Goal: Task Accomplishment & Management: Manage account settings

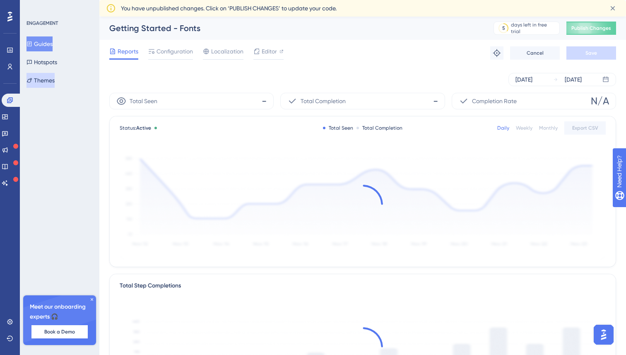
click at [46, 82] on button "Themes" at bounding box center [41, 80] width 28 height 15
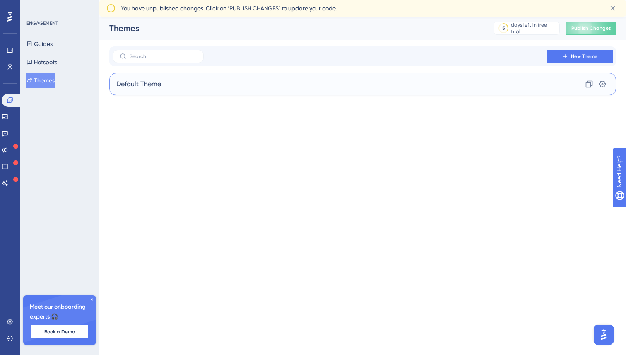
click at [166, 87] on div "Default Theme Clone Settings" at bounding box center [362, 84] width 507 height 22
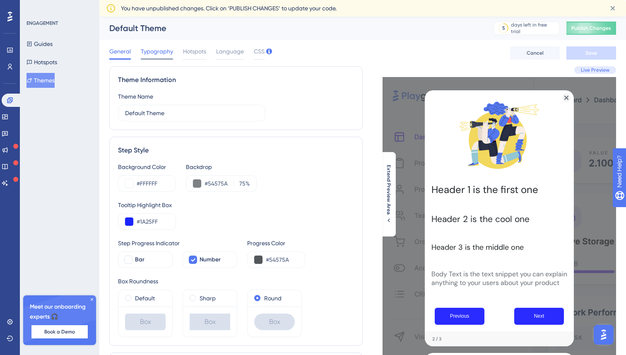
click at [154, 53] on span "Typography" at bounding box center [157, 51] width 32 height 10
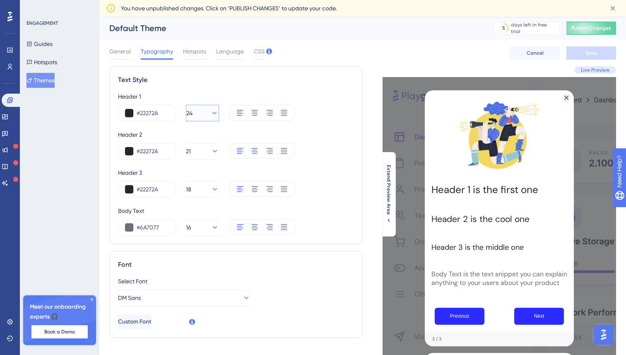
click at [210, 112] on icon at bounding box center [214, 113] width 8 height 8
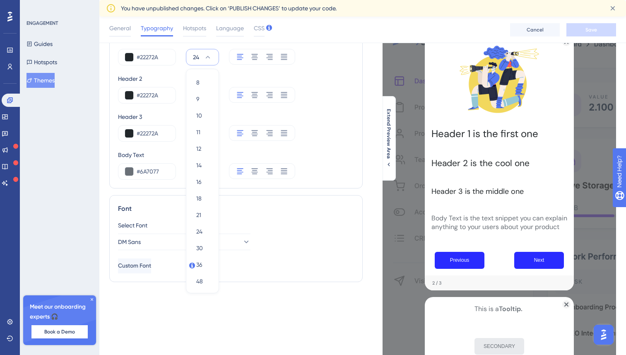
click at [208, 57] on icon at bounding box center [208, 57] width 8 height 8
click at [212, 57] on icon at bounding box center [214, 57] width 5 height 2
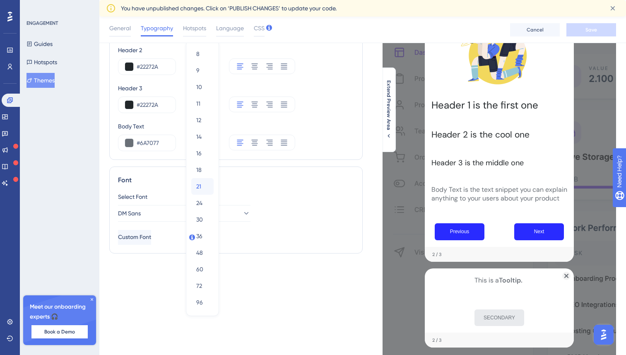
click at [201, 191] on div "21 21" at bounding box center [202, 186] width 12 height 17
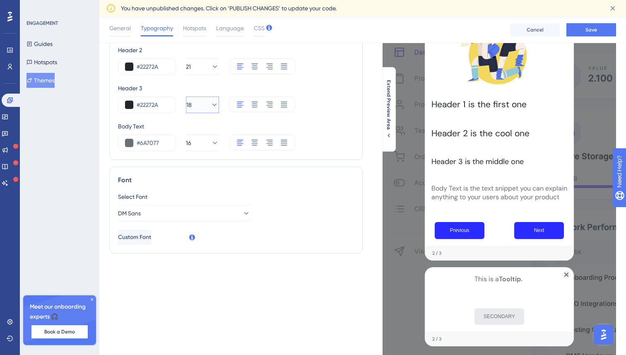
click at [206, 99] on button "18" at bounding box center [202, 104] width 33 height 17
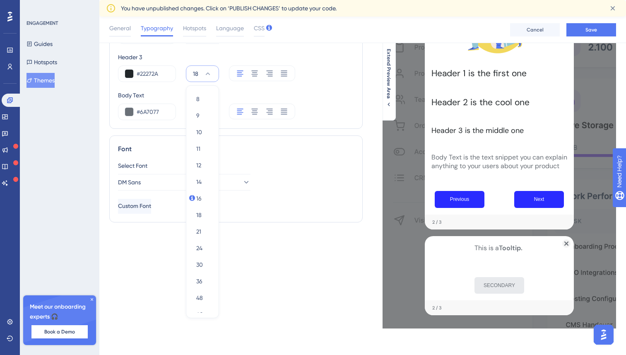
click at [346, 90] on div "Body Text" at bounding box center [236, 95] width 236 height 10
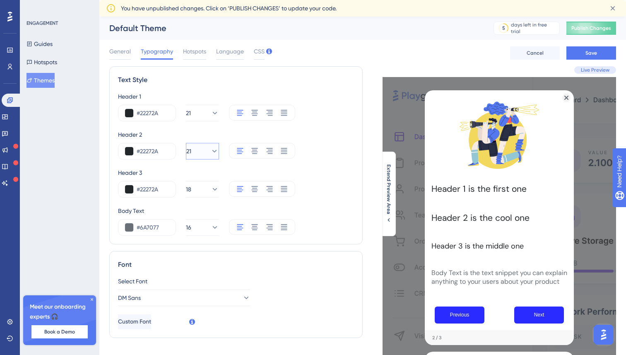
click at [210, 149] on icon at bounding box center [214, 151] width 8 height 8
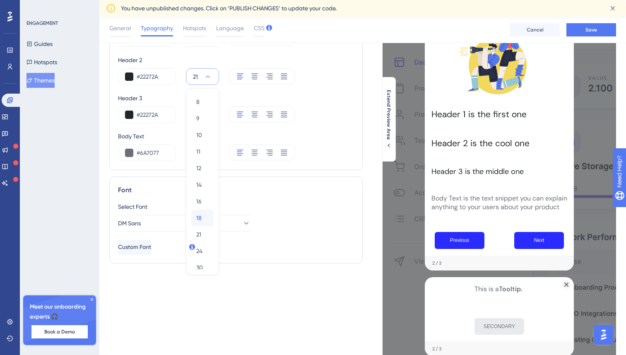
click at [202, 218] on div "18 18" at bounding box center [202, 218] width 12 height 17
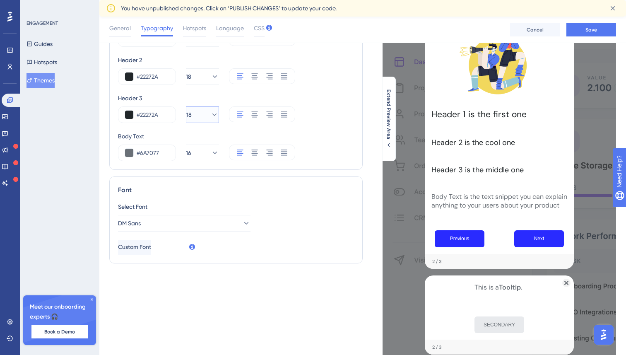
click at [210, 116] on icon at bounding box center [214, 115] width 8 height 8
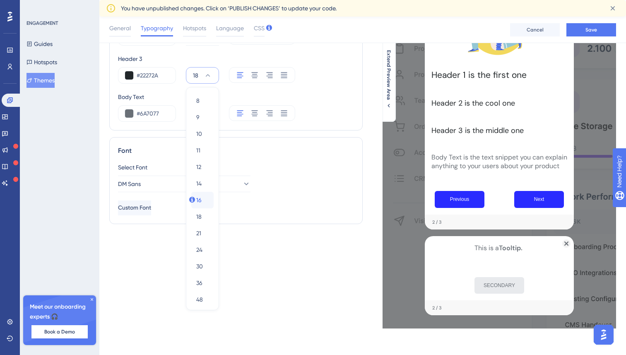
click at [205, 192] on div "16 16" at bounding box center [202, 200] width 12 height 17
click at [210, 72] on icon at bounding box center [214, 76] width 8 height 8
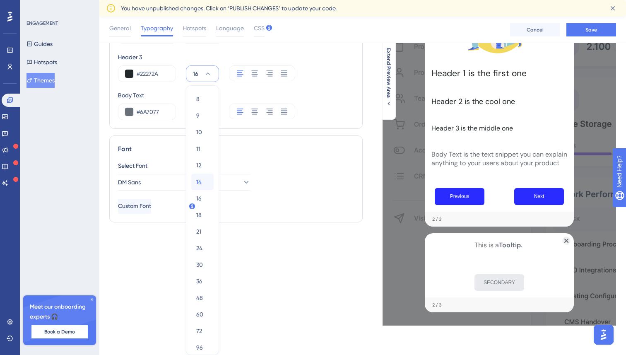
click at [200, 177] on span "14" at bounding box center [198, 182] width 5 height 10
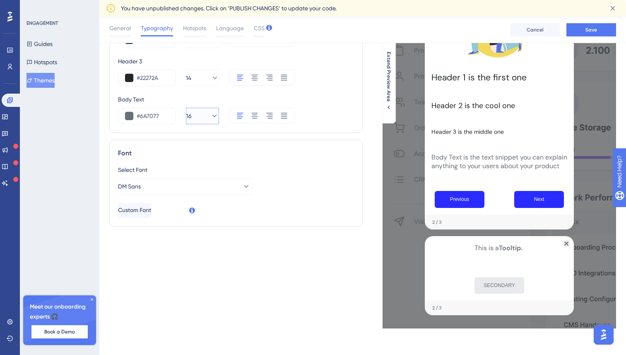
click at [205, 108] on button "16" at bounding box center [202, 116] width 33 height 17
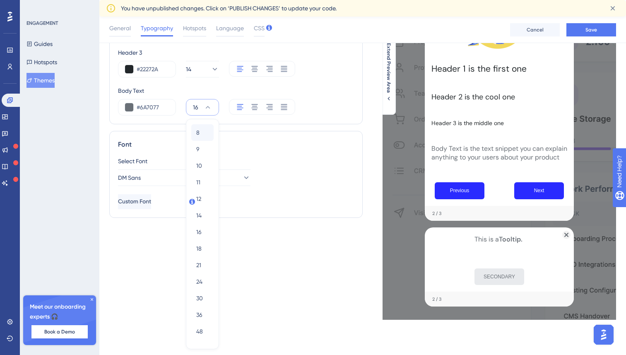
scroll to position [149, 0]
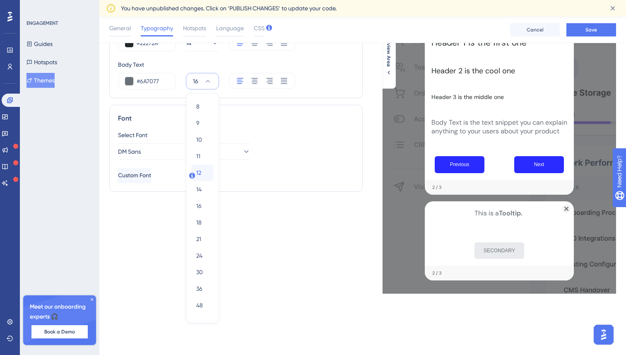
click at [201, 168] on span "12" at bounding box center [198, 173] width 5 height 10
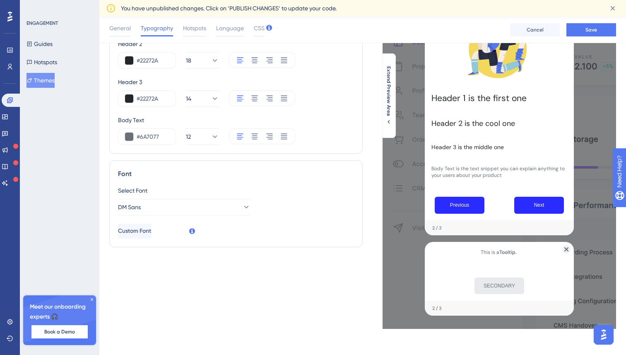
click at [327, 129] on div "#6A7077 12" at bounding box center [236, 136] width 236 height 17
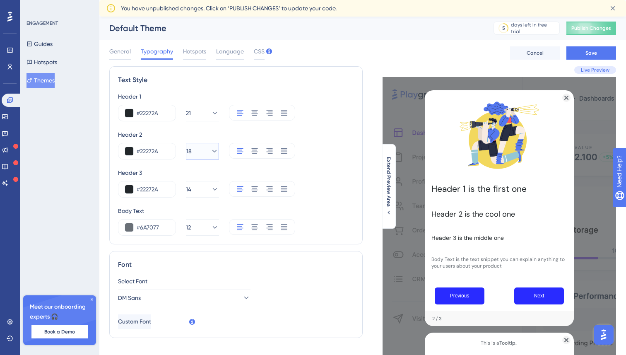
click at [210, 149] on icon at bounding box center [214, 151] width 8 height 8
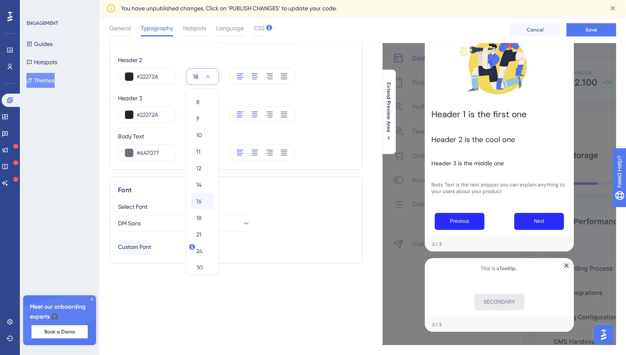
click at [200, 201] on span "16" at bounding box center [198, 201] width 5 height 10
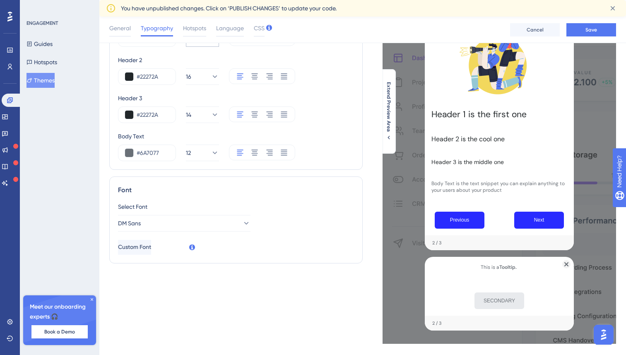
scroll to position [0, 0]
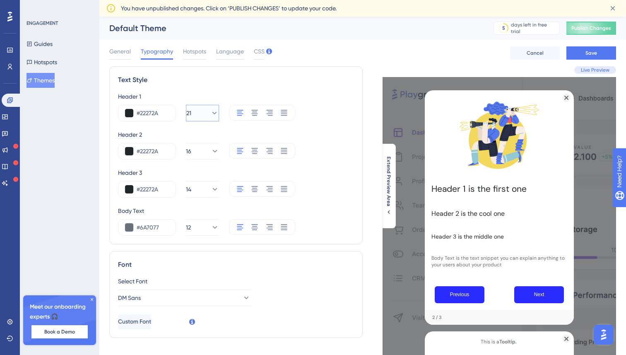
click at [207, 120] on button "21" at bounding box center [202, 113] width 33 height 17
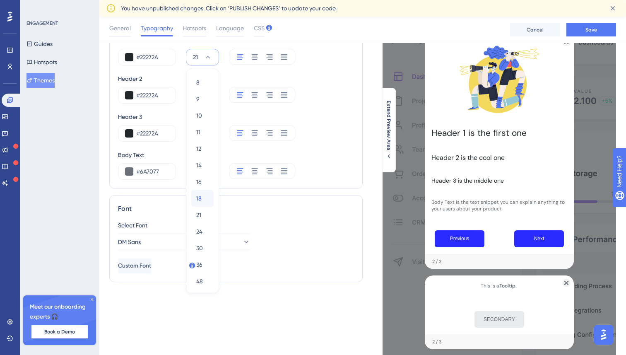
click at [200, 193] on div "18 18" at bounding box center [202, 198] width 12 height 17
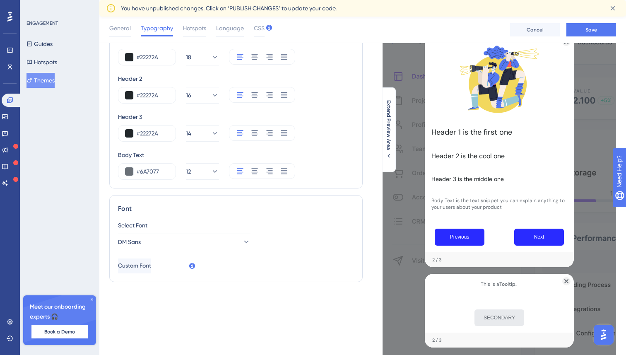
click at [310, 110] on div "Header 1 #22272A 18 Header 2 #22272A 16 Header 3 #22272A 14 Body Text #6A7077 12" at bounding box center [236, 108] width 236 height 144
click at [587, 24] on button "Save" at bounding box center [592, 29] width 50 height 13
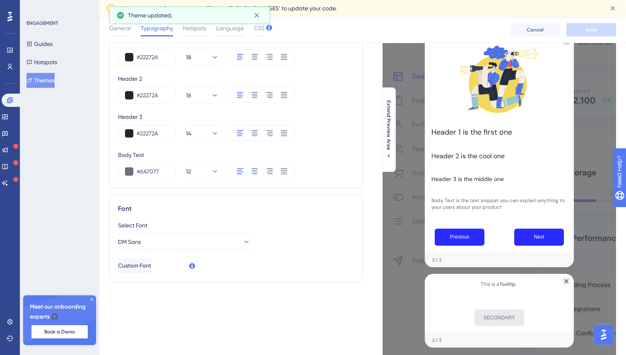
click at [43, 53] on div "Guides Hotspots Themes" at bounding box center [60, 61] width 67 height 51
click at [48, 43] on button "Guides" at bounding box center [40, 43] width 26 height 15
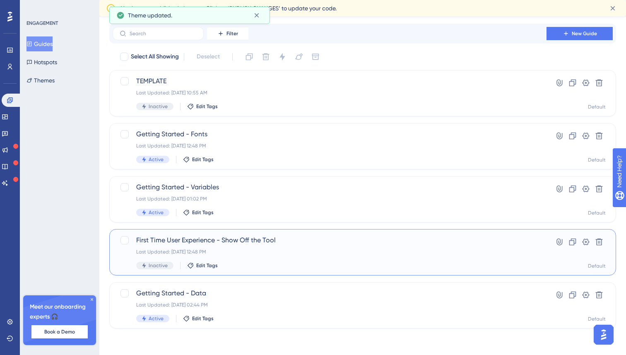
click at [293, 260] on div "First Time User Experience - Show Off the Tool Last Updated: [DATE] 12:48 PM In…" at bounding box center [329, 252] width 387 height 34
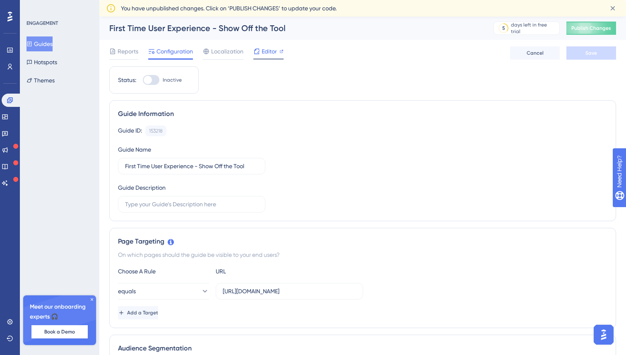
click at [268, 51] on span "Editor" at bounding box center [269, 51] width 15 height 10
click at [46, 80] on button "Themes" at bounding box center [41, 80] width 28 height 15
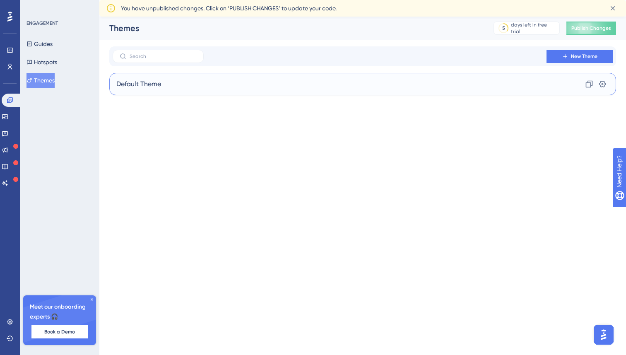
click at [166, 88] on div "Default Theme Clone Settings" at bounding box center [362, 84] width 507 height 22
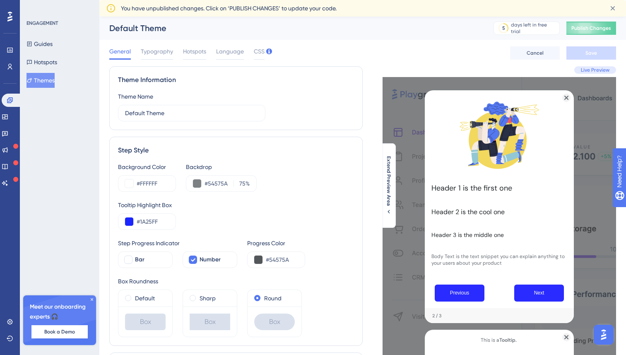
click at [157, 46] on div "General Typography Hotspots Language CSS Cancel Save" at bounding box center [362, 53] width 507 height 27
click at [154, 44] on div "General Typography Hotspots Language CSS Cancel Save" at bounding box center [362, 53] width 507 height 27
click at [152, 54] on span "Typography" at bounding box center [157, 51] width 32 height 10
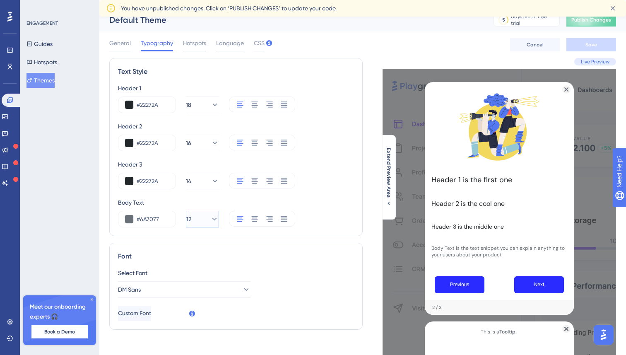
click at [210, 217] on icon at bounding box center [214, 219] width 8 height 8
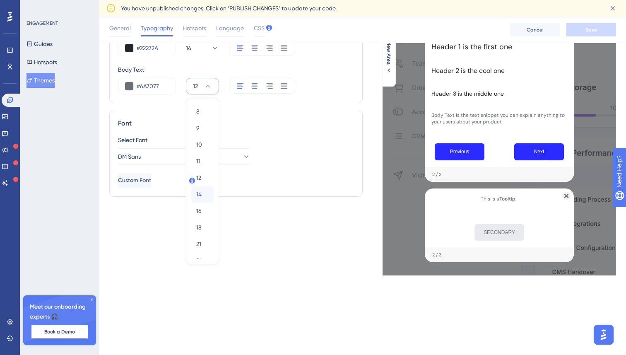
click at [202, 190] on div "14 14" at bounding box center [202, 194] width 12 height 17
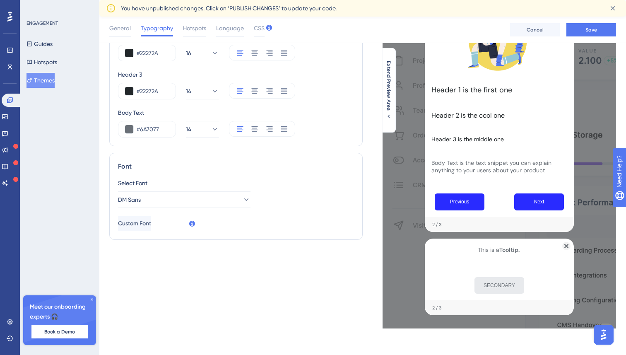
scroll to position [102, 0]
click at [345, 127] on div "#6A7077 14" at bounding box center [236, 129] width 236 height 17
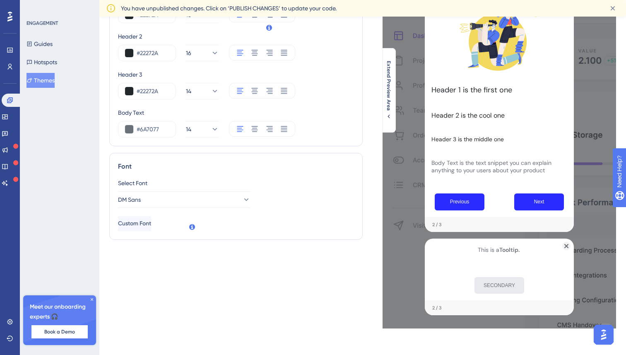
scroll to position [0, 0]
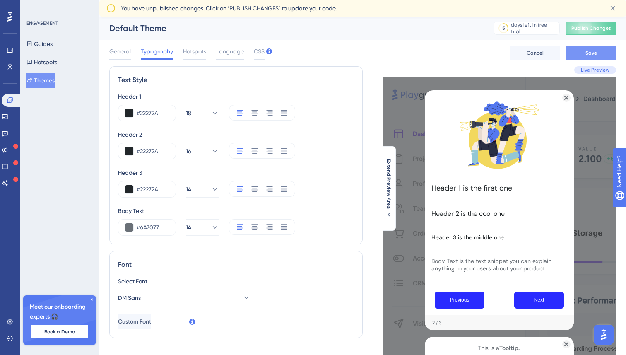
click at [586, 54] on span "Save" at bounding box center [592, 53] width 12 height 7
click at [210, 113] on icon at bounding box center [214, 113] width 8 height 8
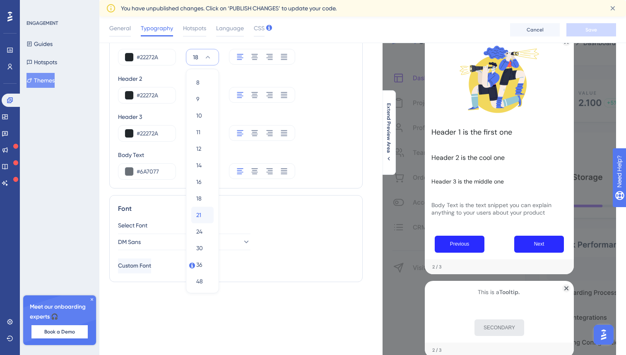
click at [197, 214] on span "21" at bounding box center [198, 215] width 5 height 10
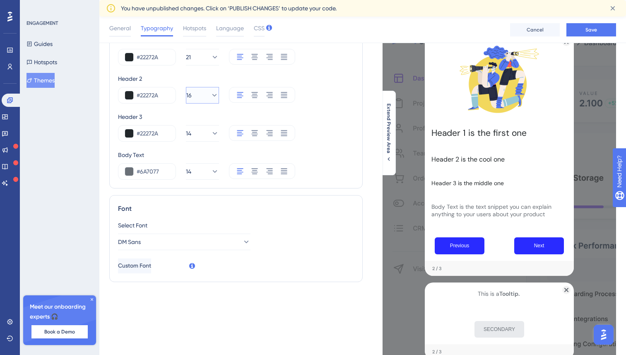
click at [212, 95] on icon at bounding box center [214, 95] width 5 height 2
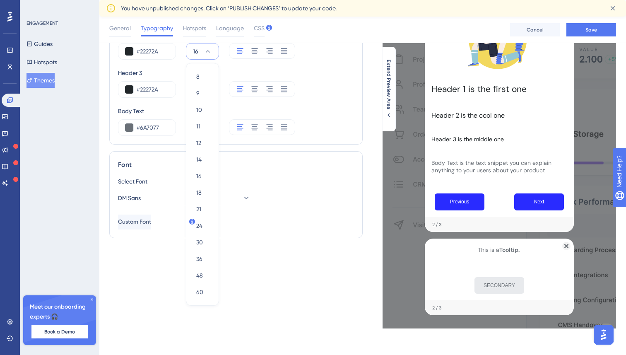
click at [345, 95] on div "#22272A 14" at bounding box center [236, 89] width 236 height 17
click at [586, 35] on button "Save" at bounding box center [592, 29] width 50 height 13
